Goal: Task Accomplishment & Management: Manage account settings

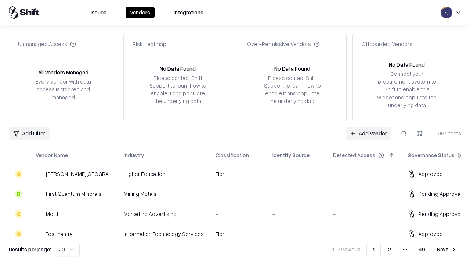
click at [369, 133] on link "Add Vendor" at bounding box center [369, 133] width 46 height 13
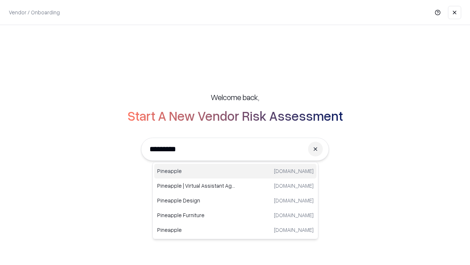
click at [236, 171] on div "Pineapple [DOMAIN_NAME]" at bounding box center [235, 171] width 162 height 15
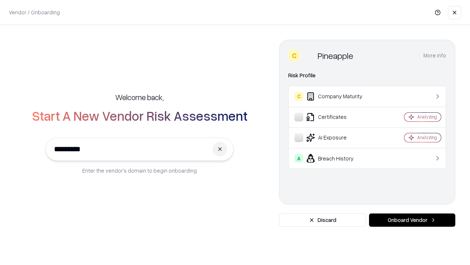
type input "*********"
click at [412, 220] on button "Onboard Vendor" at bounding box center [412, 219] width 86 height 13
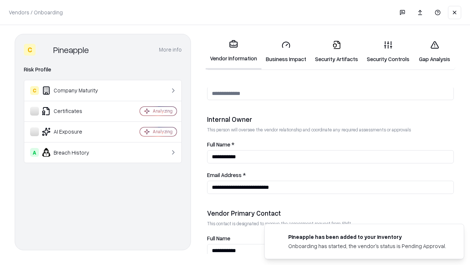
scroll to position [381, 0]
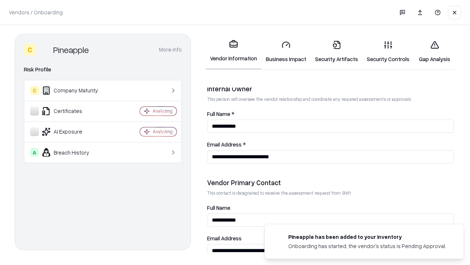
click at [286, 51] on link "Business Impact" at bounding box center [286, 52] width 49 height 34
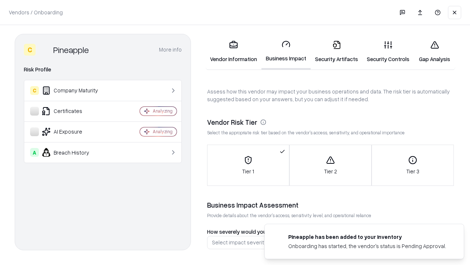
click at [337, 51] on link "Security Artifacts" at bounding box center [337, 52] width 52 height 34
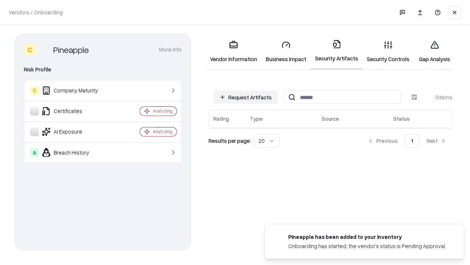
click at [246, 97] on button "Request Artifacts" at bounding box center [246, 96] width 64 height 13
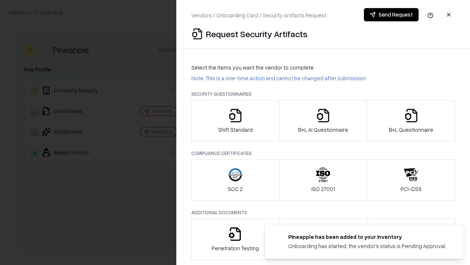
click at [235, 121] on icon "button" at bounding box center [235, 115] width 15 height 15
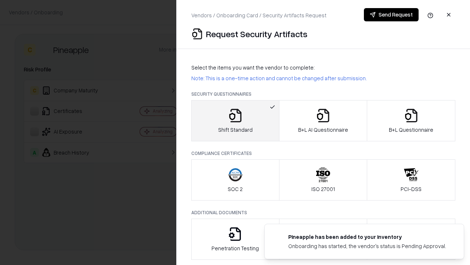
click at [391, 15] on button "Send Request" at bounding box center [391, 14] width 55 height 13
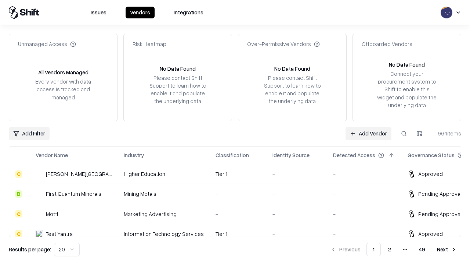
click at [404, 133] on button at bounding box center [404, 133] width 13 height 13
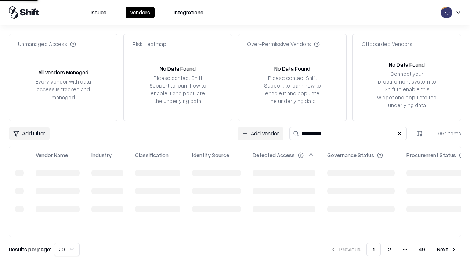
type input "*********"
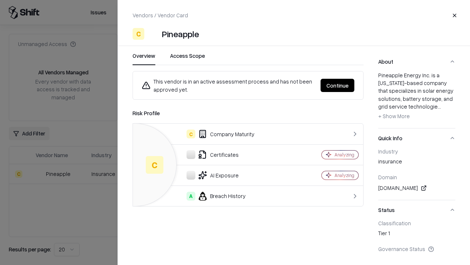
click at [338, 85] on button "Continue" at bounding box center [338, 85] width 34 height 13
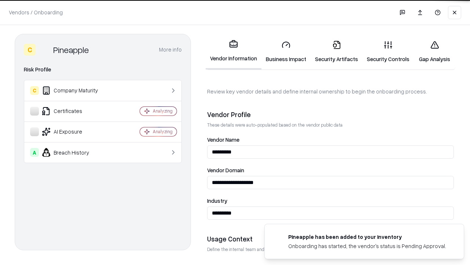
click at [337, 51] on link "Security Artifacts" at bounding box center [337, 52] width 52 height 34
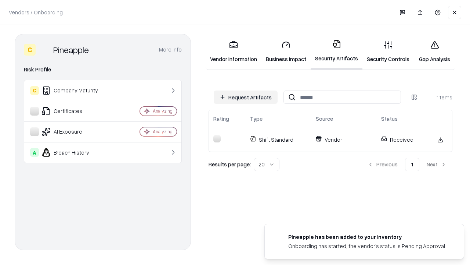
click at [388, 51] on link "Security Controls" at bounding box center [388, 52] width 51 height 34
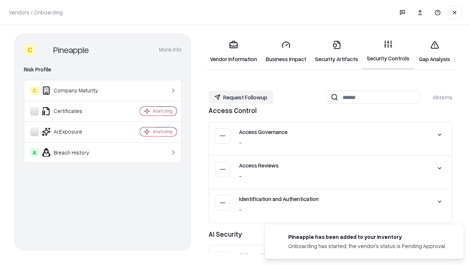
click at [241, 97] on button "Request Followup" at bounding box center [241, 96] width 65 height 13
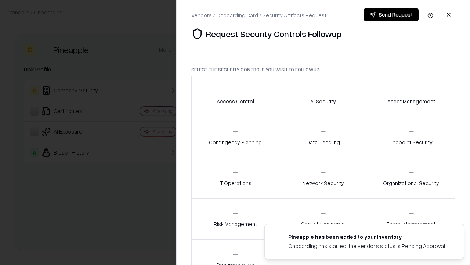
click at [235, 96] on div "Access Control" at bounding box center [235, 96] width 37 height 18
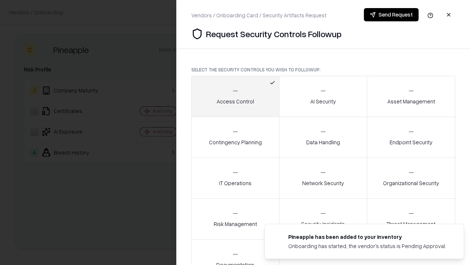
click at [391, 15] on button "Send Request" at bounding box center [391, 14] width 55 height 13
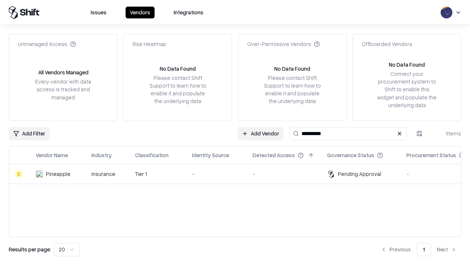
type input "*********"
click at [240, 173] on div "-" at bounding box center [216, 174] width 49 height 8
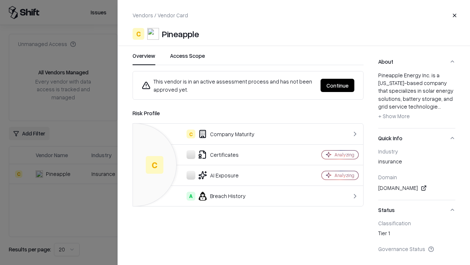
click at [338, 85] on button "Continue" at bounding box center [338, 85] width 34 height 13
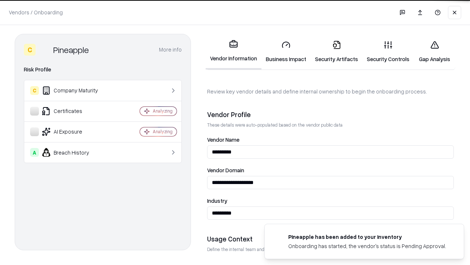
click at [435, 51] on link "Gap Analysis" at bounding box center [435, 52] width 42 height 34
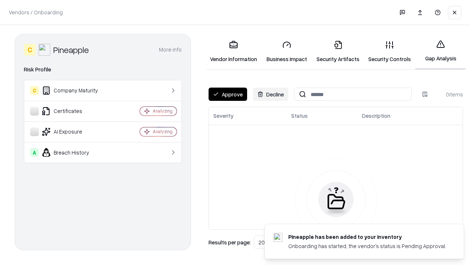
click at [228, 94] on button "Approve" at bounding box center [228, 93] width 39 height 13
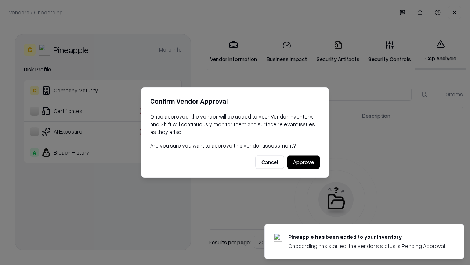
click at [303, 162] on button "Approve" at bounding box center [303, 161] width 33 height 13
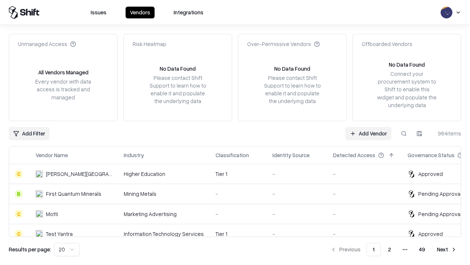
type input "*********"
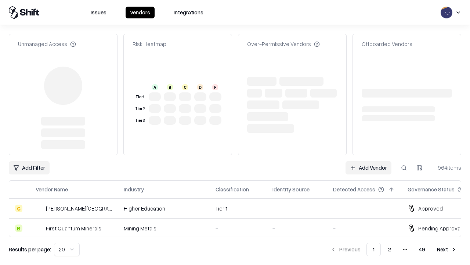
click at [369, 161] on link "Add Vendor" at bounding box center [369, 167] width 46 height 13
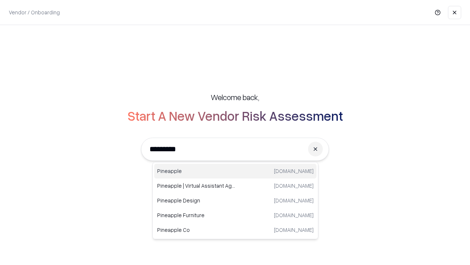
click at [236, 171] on div "Pineapple [DOMAIN_NAME]" at bounding box center [235, 171] width 162 height 15
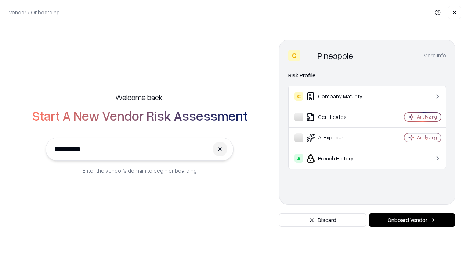
type input "*********"
click at [412, 220] on button "Onboard Vendor" at bounding box center [412, 219] width 86 height 13
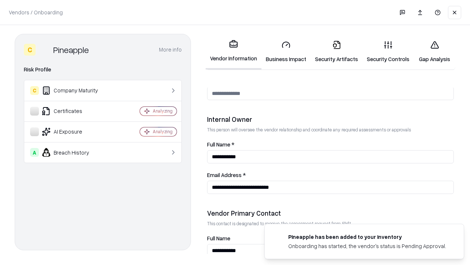
scroll to position [381, 0]
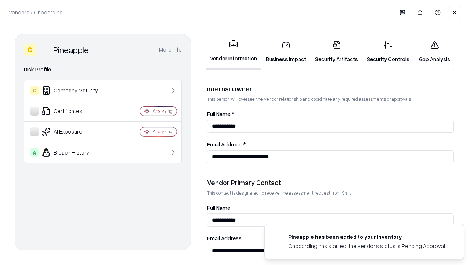
click at [435, 51] on link "Gap Analysis" at bounding box center [435, 52] width 42 height 34
